Goal: Task Accomplishment & Management: Use online tool/utility

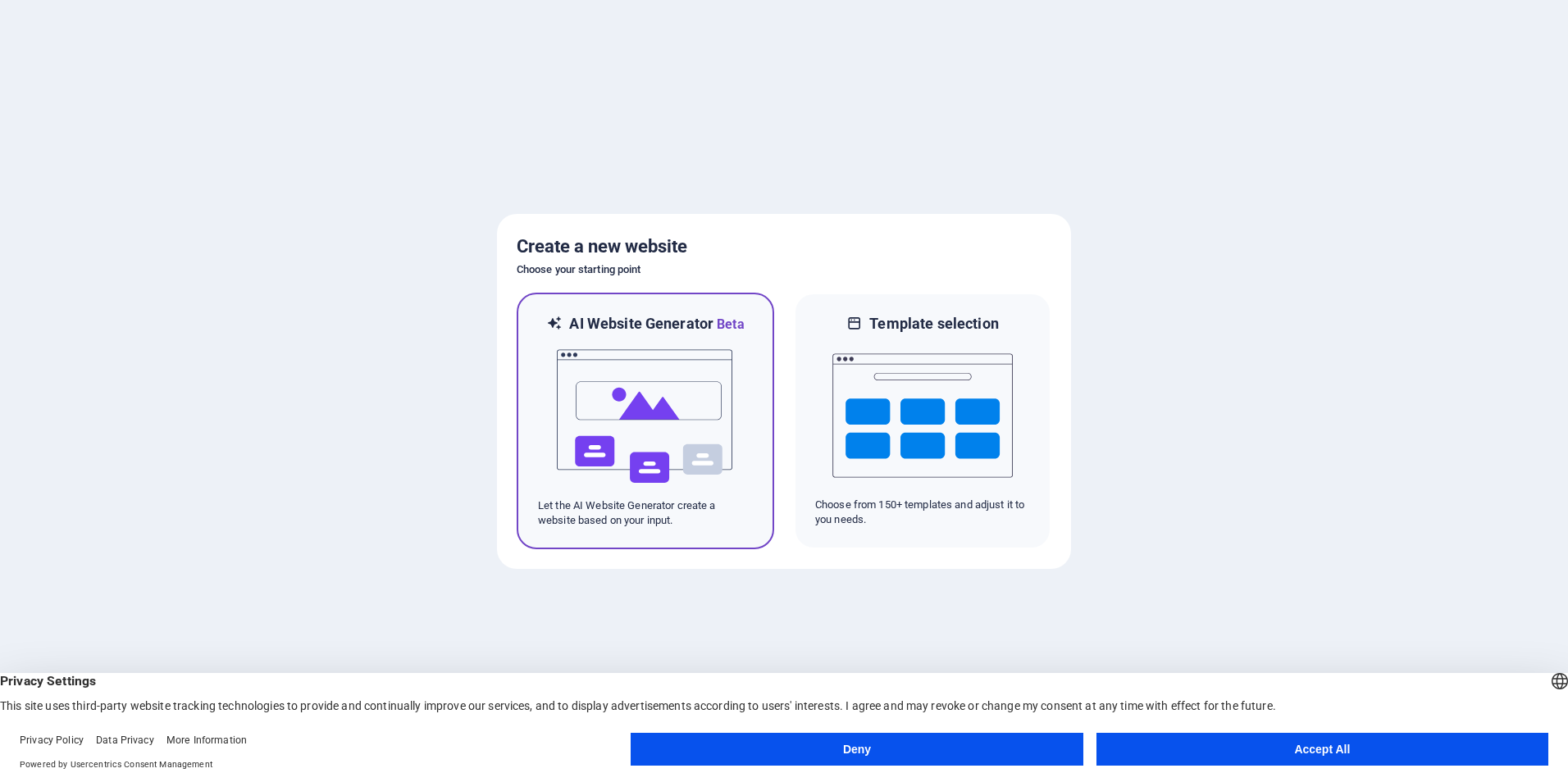
click at [730, 424] on img at bounding box center [645, 416] width 180 height 164
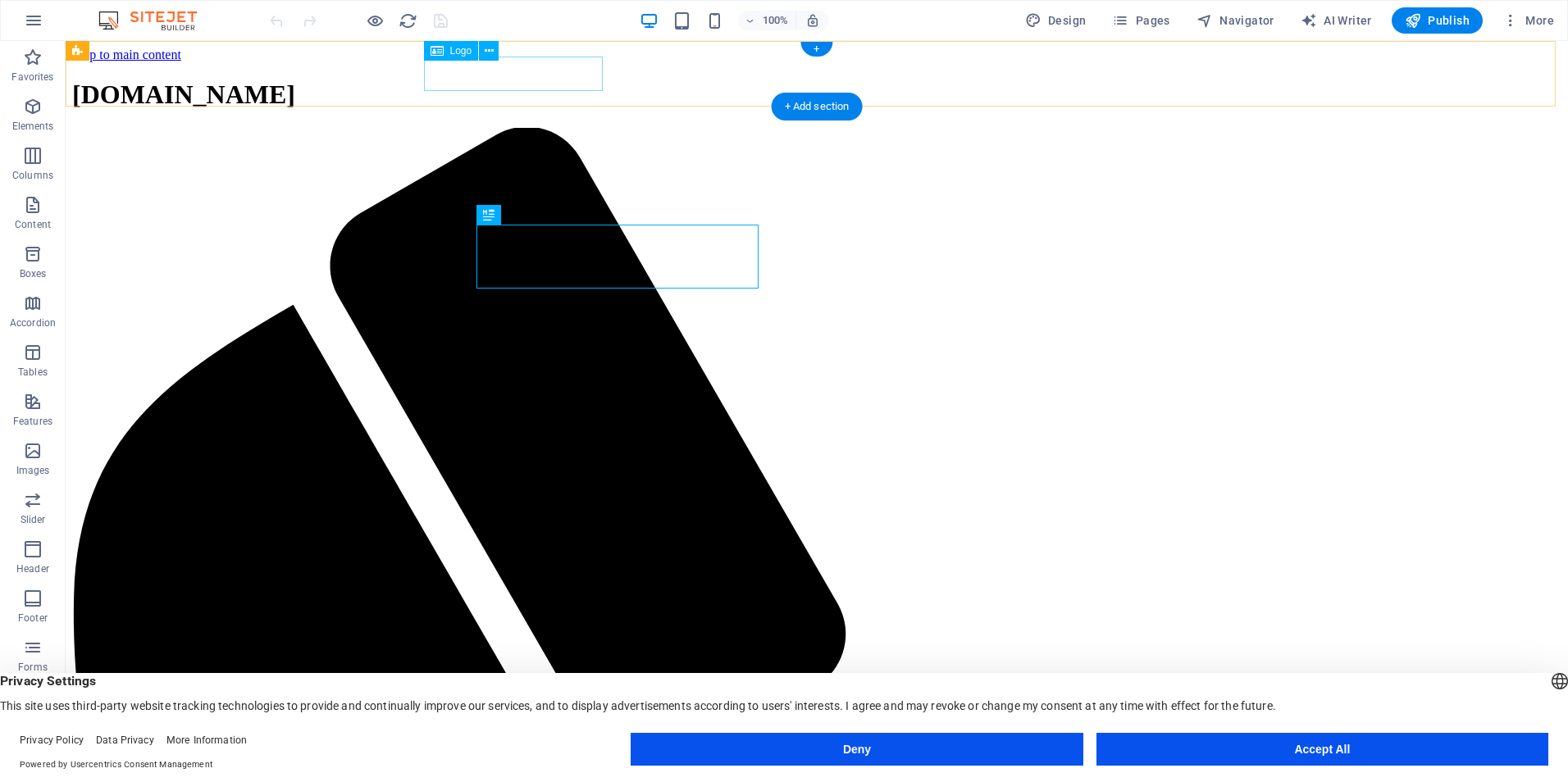
click at [536, 83] on div "[DOMAIN_NAME]" at bounding box center [816, 95] width 1489 height 30
click at [556, 80] on div "[DOMAIN_NAME]" at bounding box center [816, 95] width 1489 height 30
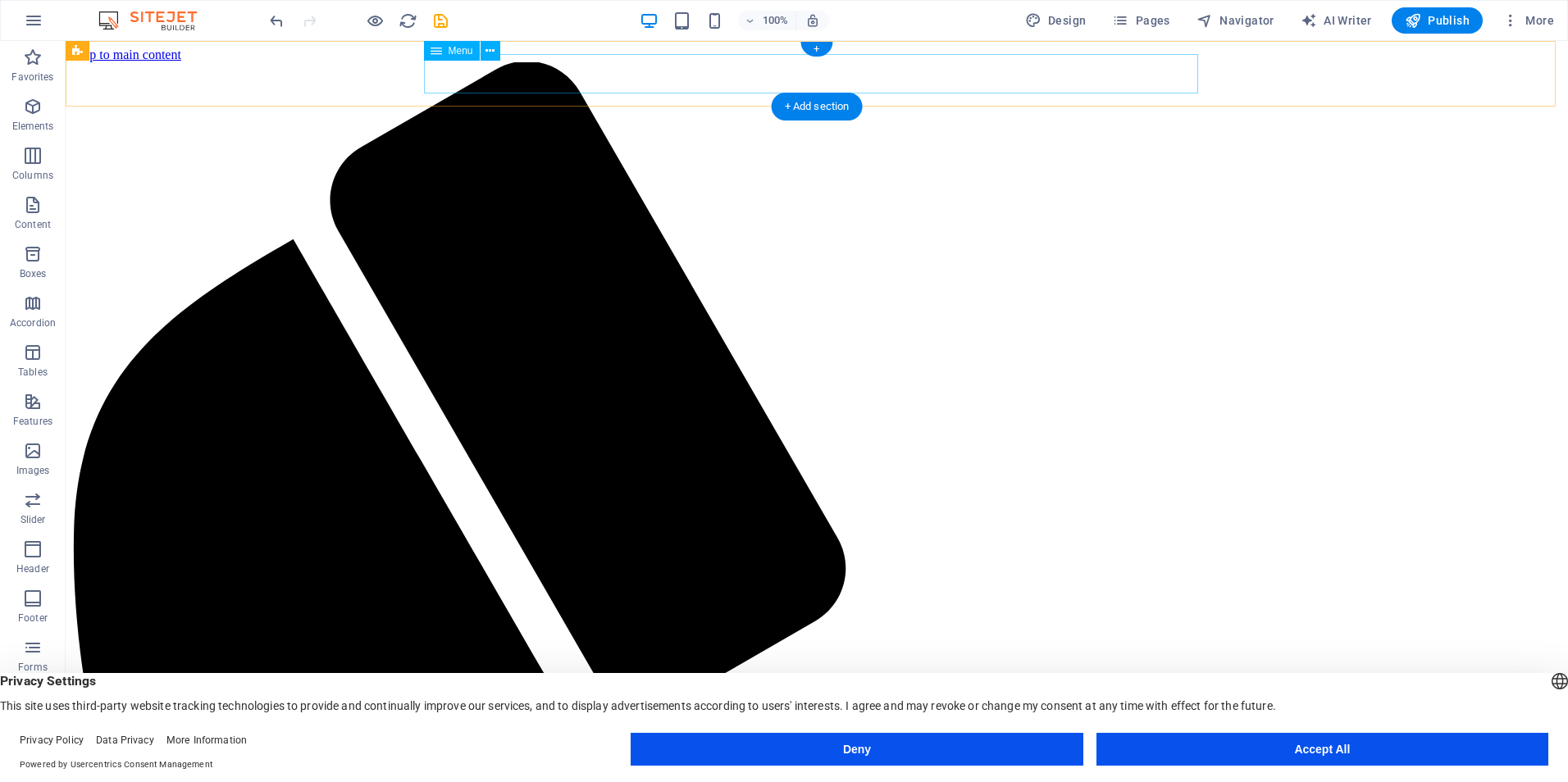
click at [281, 17] on icon "undo" at bounding box center [276, 21] width 19 height 19
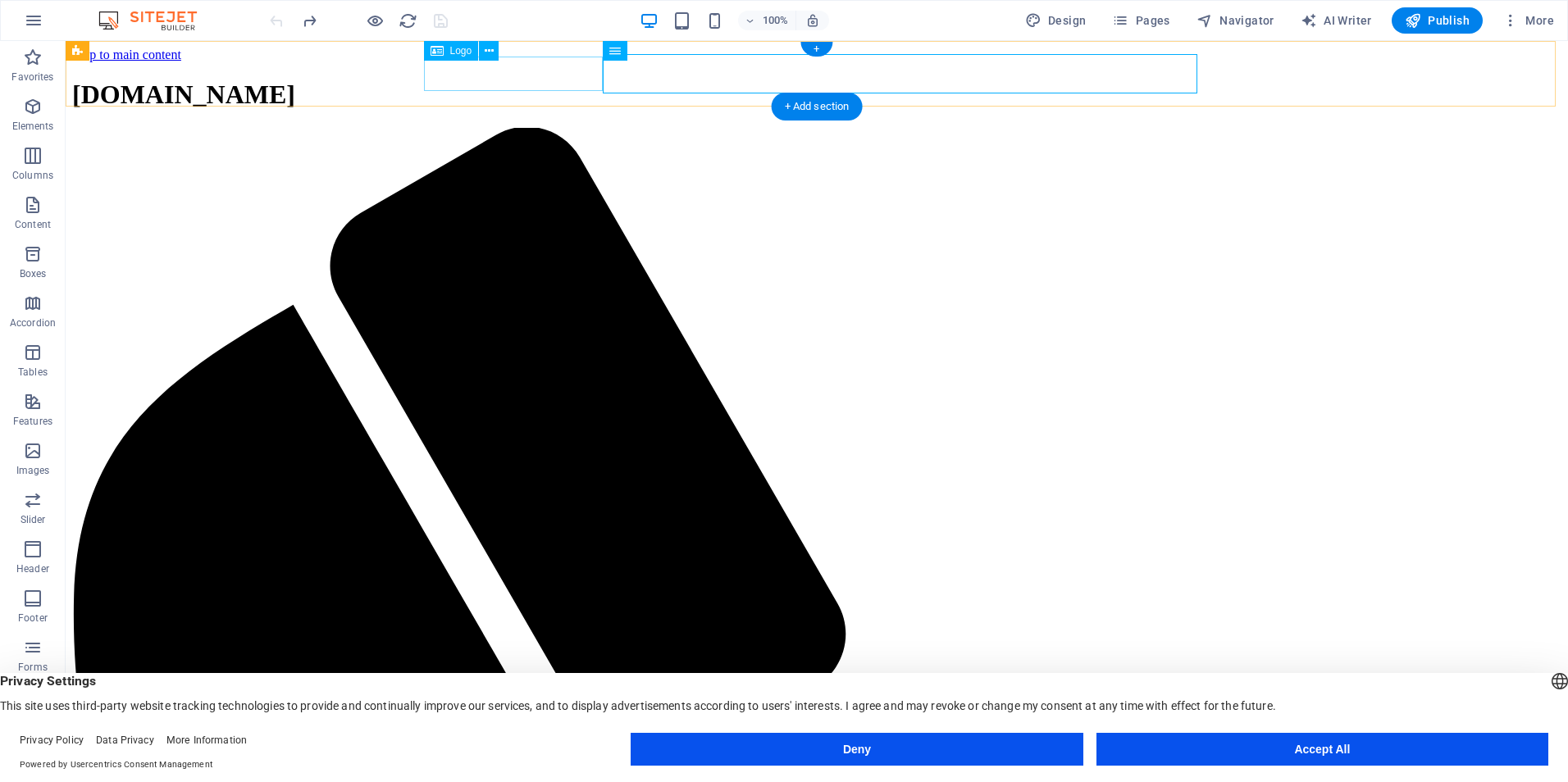
click at [507, 80] on div "[DOMAIN_NAME]" at bounding box center [816, 95] width 1489 height 30
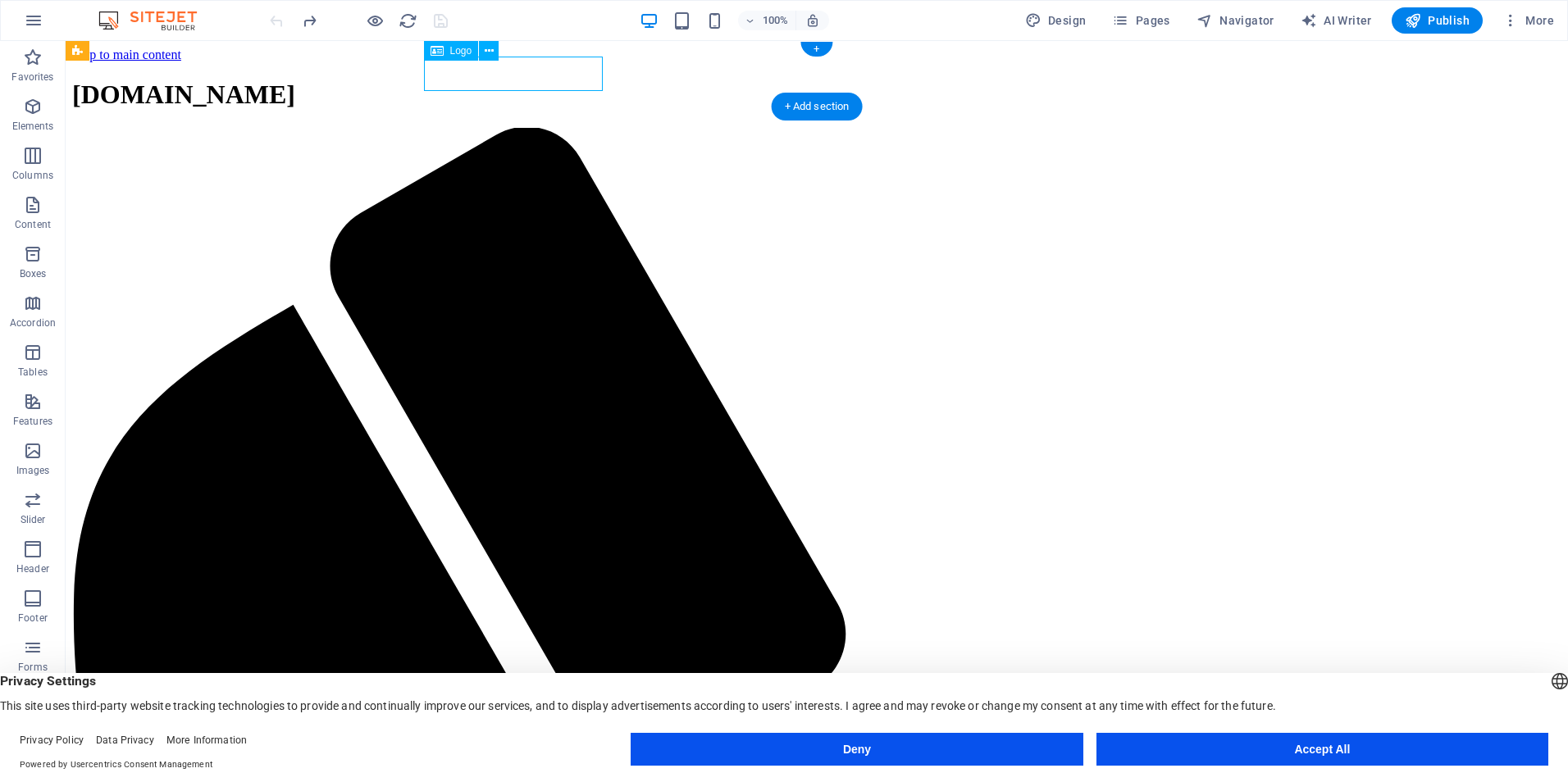
click at [507, 80] on div "[DOMAIN_NAME]" at bounding box center [816, 95] width 1489 height 30
click at [509, 80] on div "[DOMAIN_NAME]" at bounding box center [816, 95] width 1489 height 30
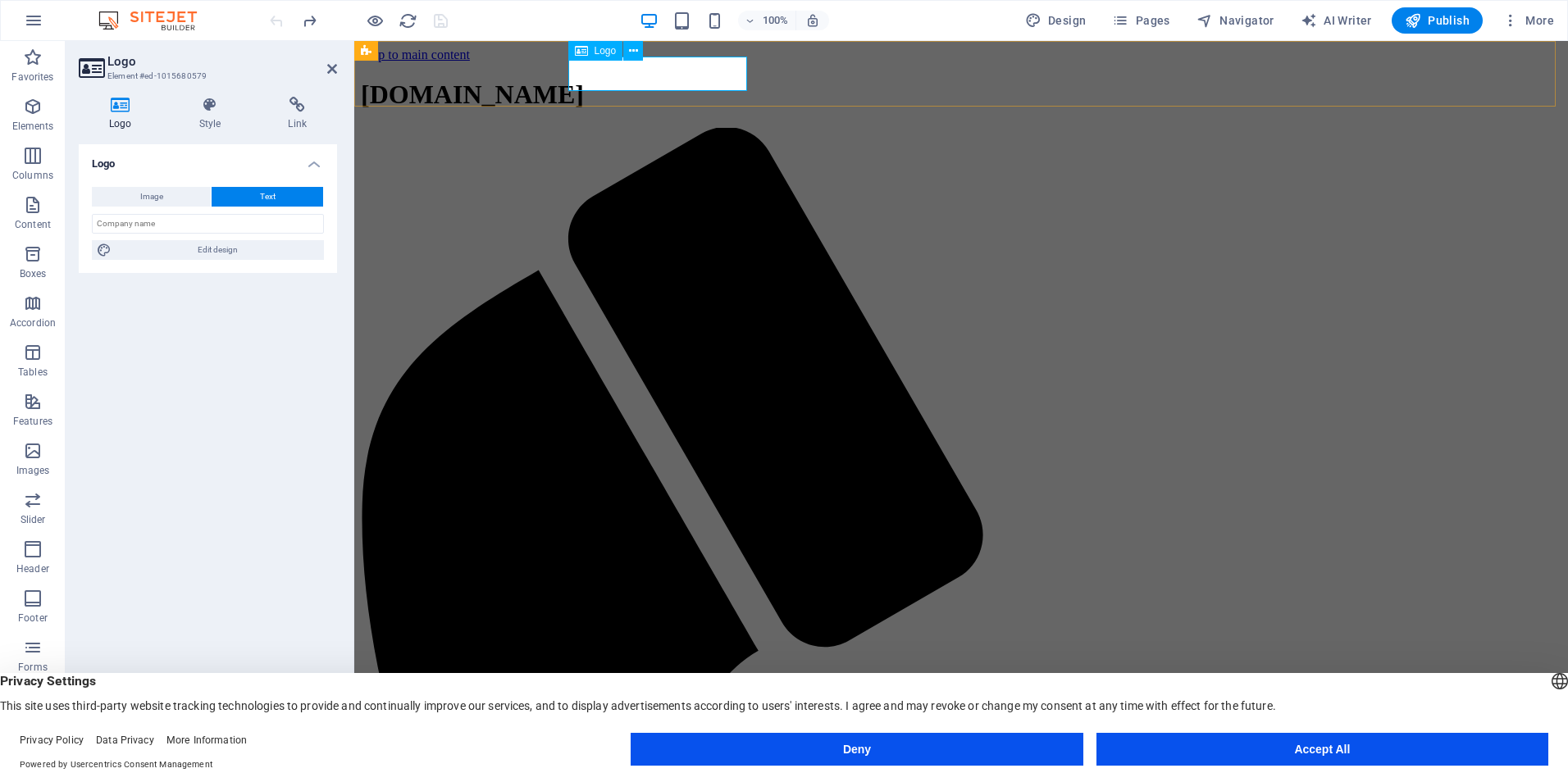
click at [729, 80] on div "[DOMAIN_NAME]" at bounding box center [961, 95] width 1201 height 30
click at [157, 229] on input "text" at bounding box center [207, 224] width 232 height 20
type input "SARL Hoggar"
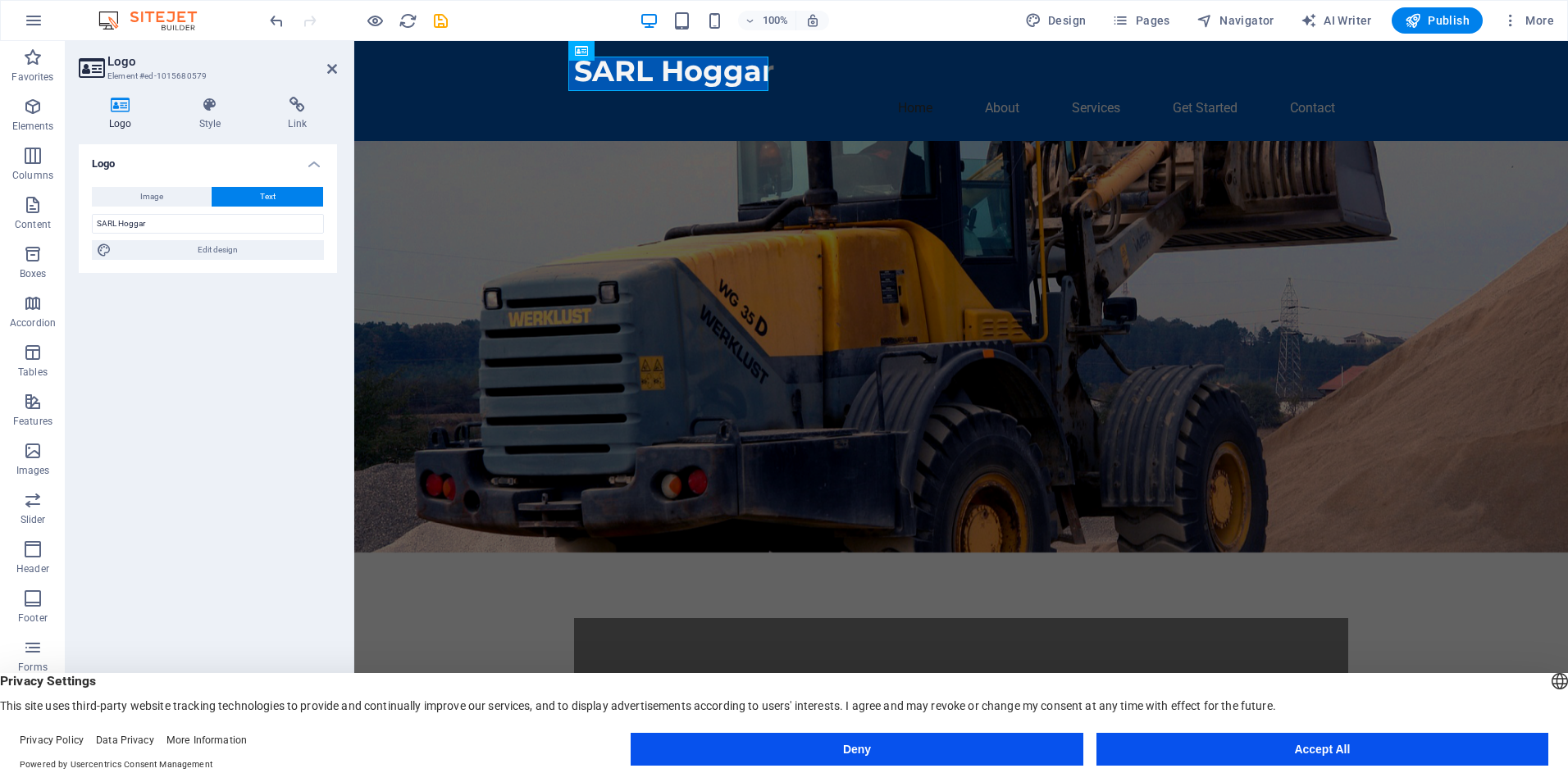
click at [195, 309] on div "Logo Image Text Drag files here, click to choose files or select files from Fil…" at bounding box center [208, 444] width 259 height 598
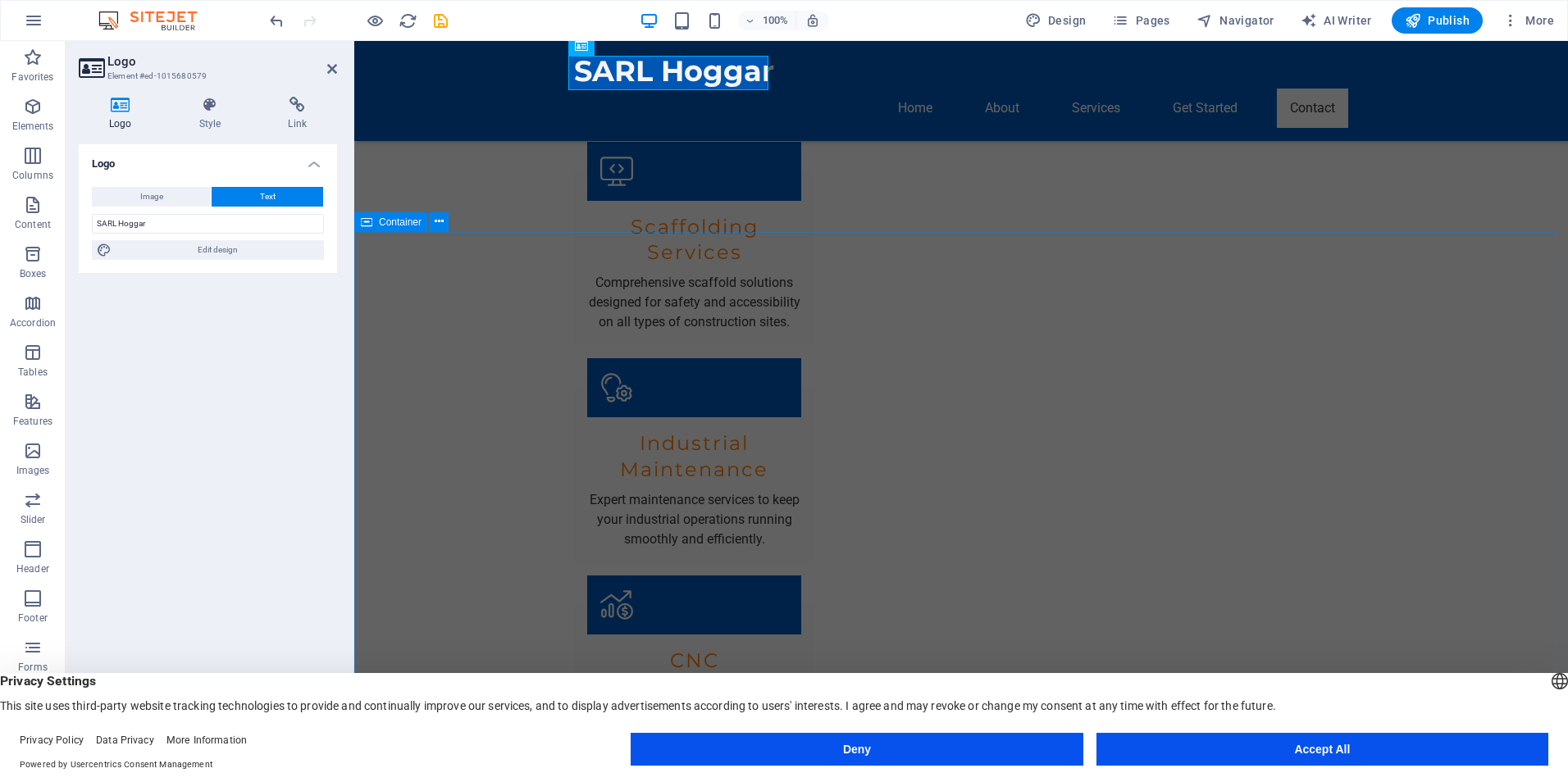
scroll to position [1801, 0]
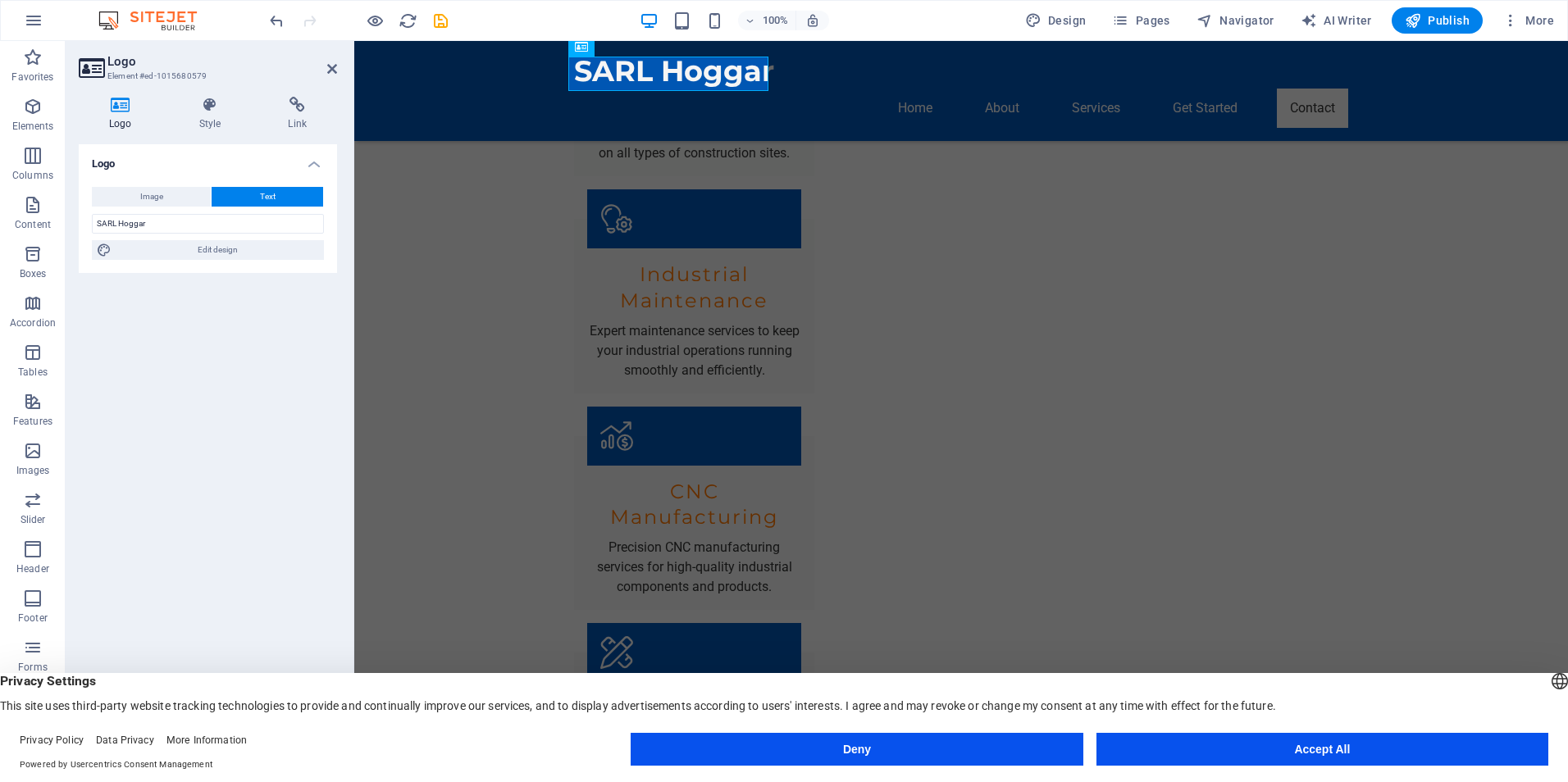
click at [288, 401] on div "Logo Image Text Drag files here, click to choose files or select files from Fil…" at bounding box center [208, 444] width 259 height 598
